Goal: Check status: Check status

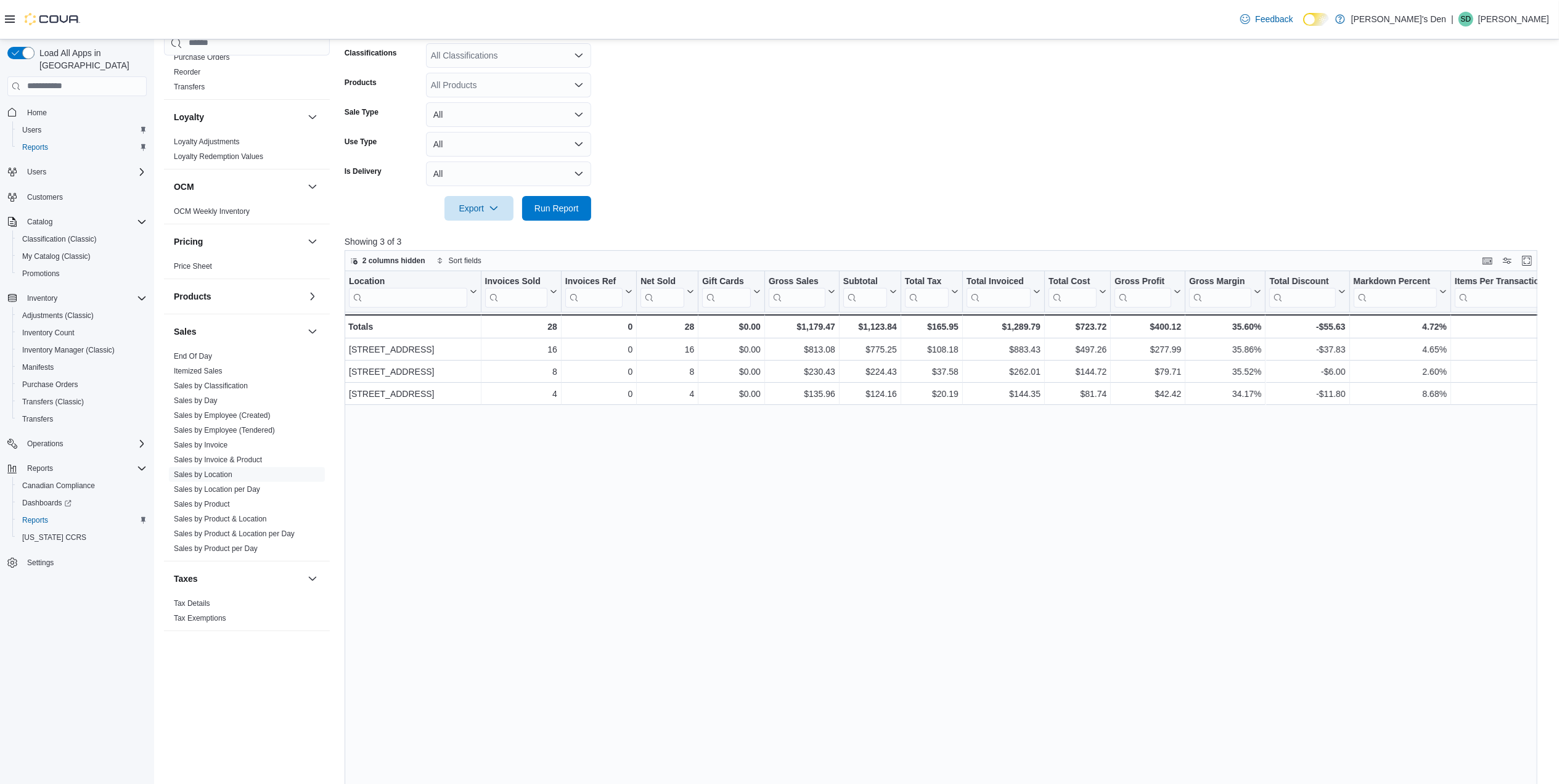
scroll to position [469, 0]
click at [578, 206] on span "Run Report" at bounding box center [557, 208] width 54 height 25
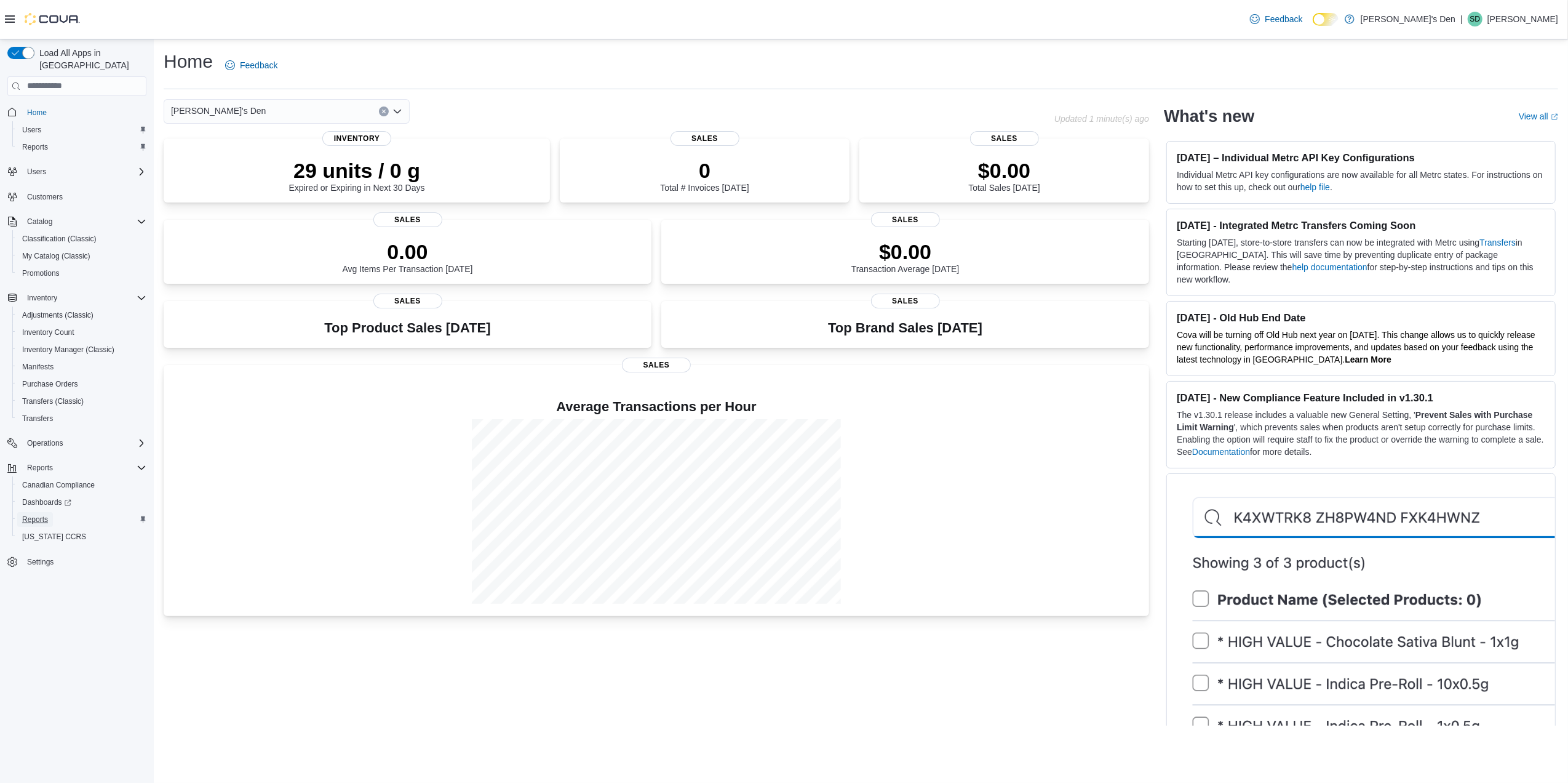
click at [26, 515] on span "Reports" at bounding box center [35, 520] width 26 height 10
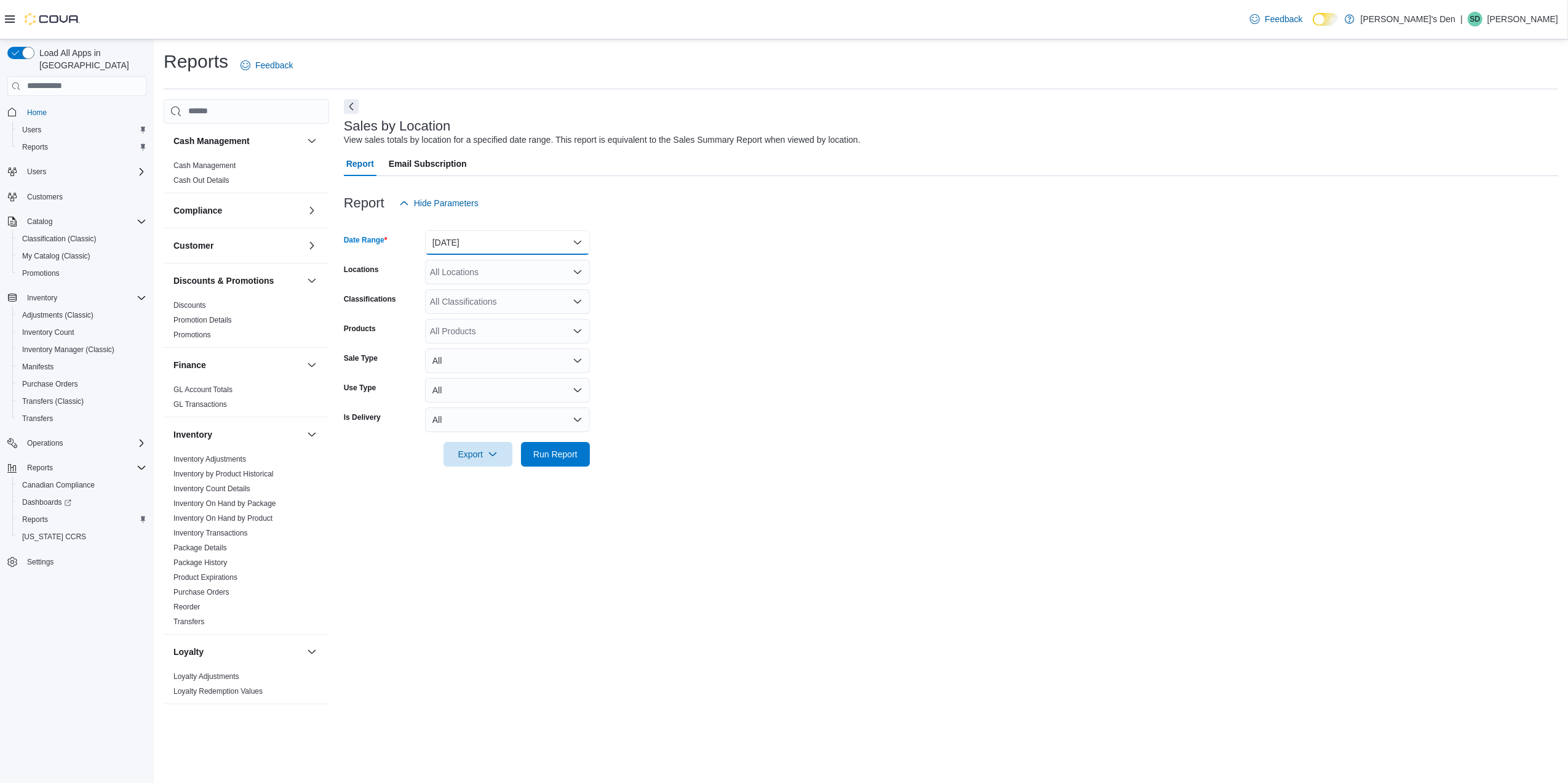
click at [522, 242] on button "Yesterday" at bounding box center [507, 242] width 165 height 25
drag, startPoint x: 734, startPoint y: 232, endPoint x: 678, endPoint y: 292, distance: 82.1
click at [734, 232] on form "Date Range Yesterday Locations All Locations Classifications All Classification…" at bounding box center [951, 341] width 1214 height 251
click at [552, 463] on span "Run Report" at bounding box center [556, 454] width 54 height 25
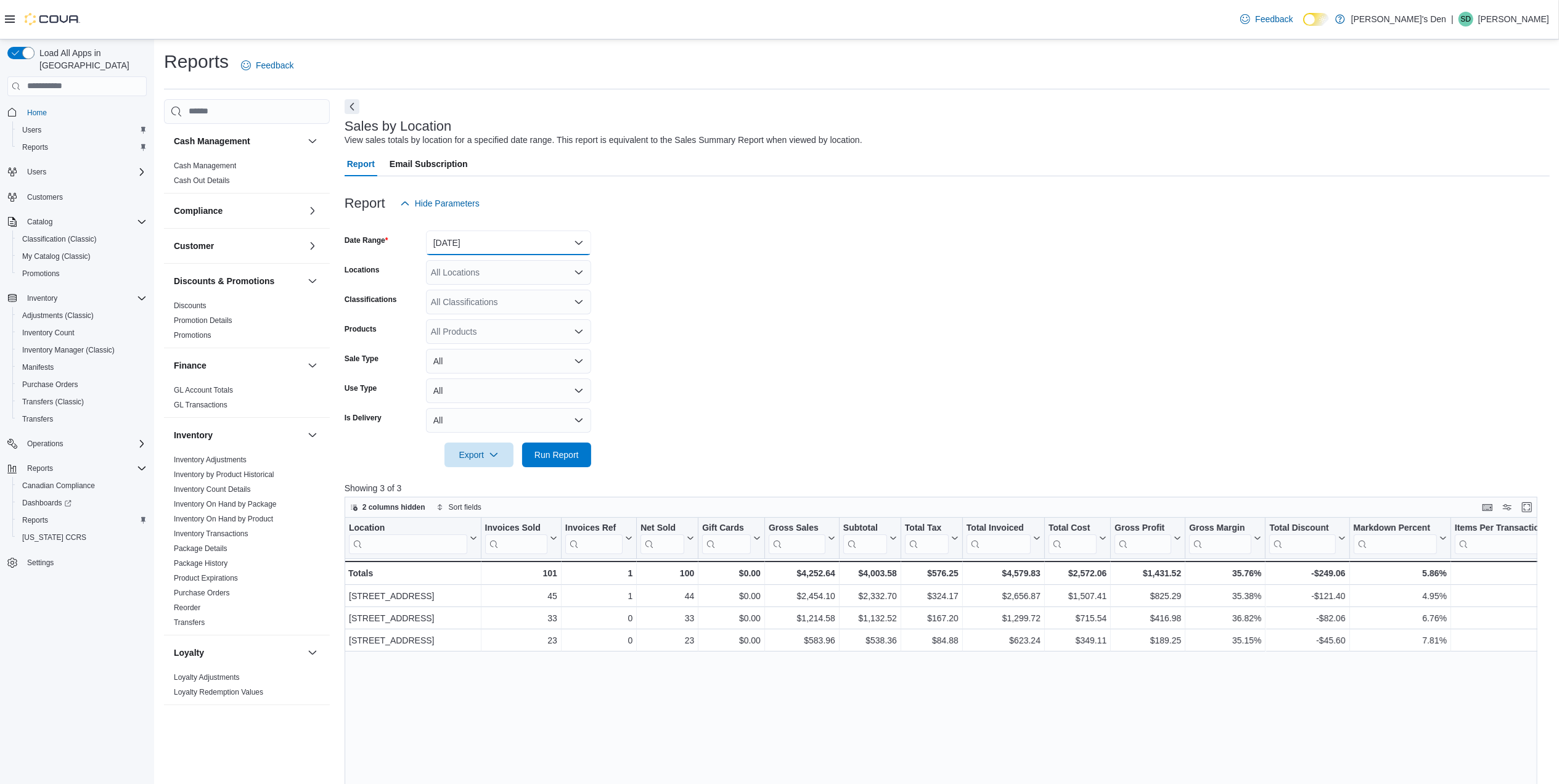
click at [534, 235] on button "Yesterday" at bounding box center [509, 242] width 165 height 25
drag, startPoint x: 733, startPoint y: 313, endPoint x: 720, endPoint y: 313, distance: 13.0
click at [730, 313] on form "Date Range Yesterday Locations All Locations Classifications All Classification…" at bounding box center [947, 341] width 1206 height 252
click at [491, 218] on div at bounding box center [947, 222] width 1206 height 15
click at [484, 240] on button "Yesterday" at bounding box center [509, 242] width 165 height 25
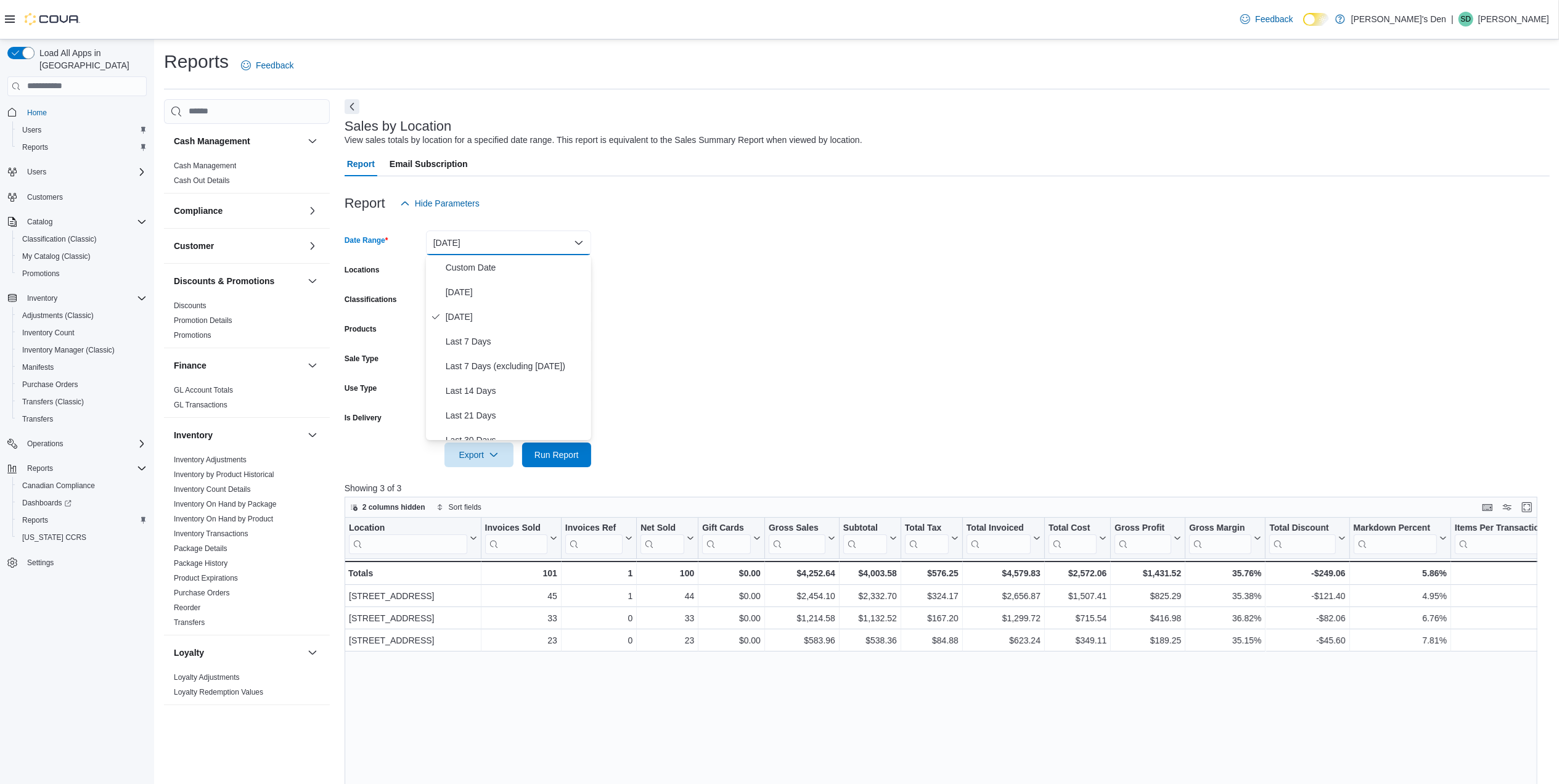
drag, startPoint x: 647, startPoint y: 313, endPoint x: 659, endPoint y: 281, distance: 34.2
click at [654, 303] on form "Date Range Yesterday Locations All Locations Classifications All Classification…" at bounding box center [947, 341] width 1206 height 252
